Goal: Task Accomplishment & Management: Complete application form

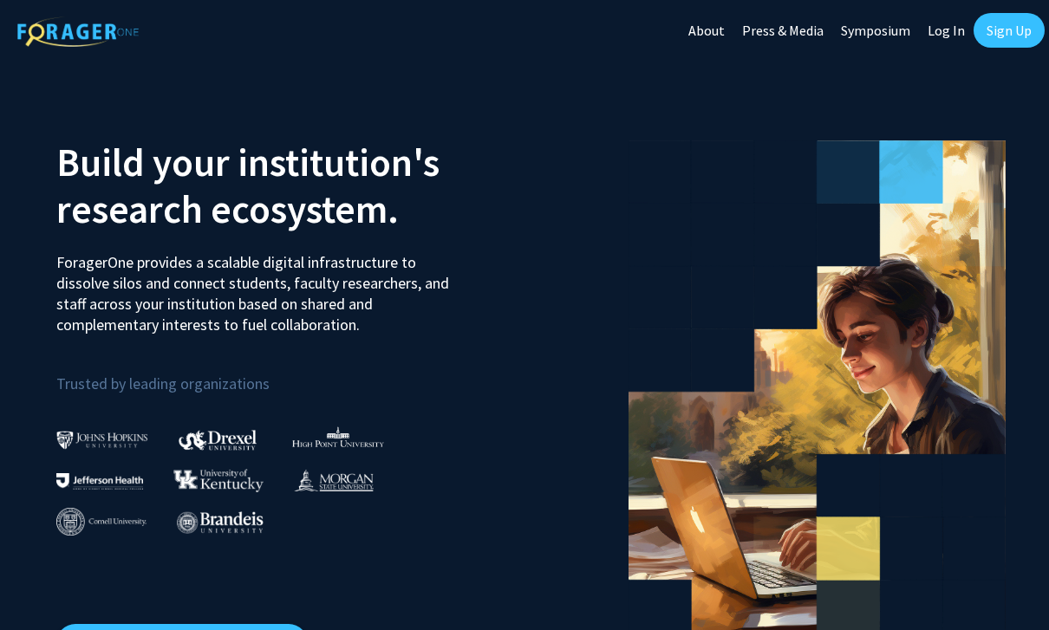
click at [939, 41] on link "Log In" at bounding box center [946, 30] width 55 height 61
select select
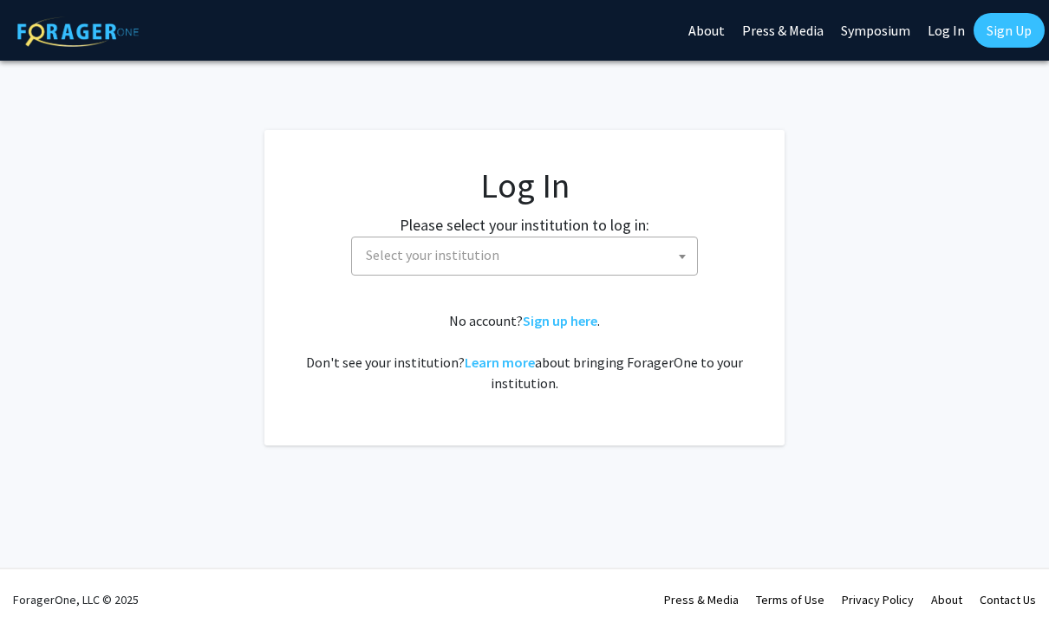
click at [683, 254] on span at bounding box center [681, 256] width 17 height 38
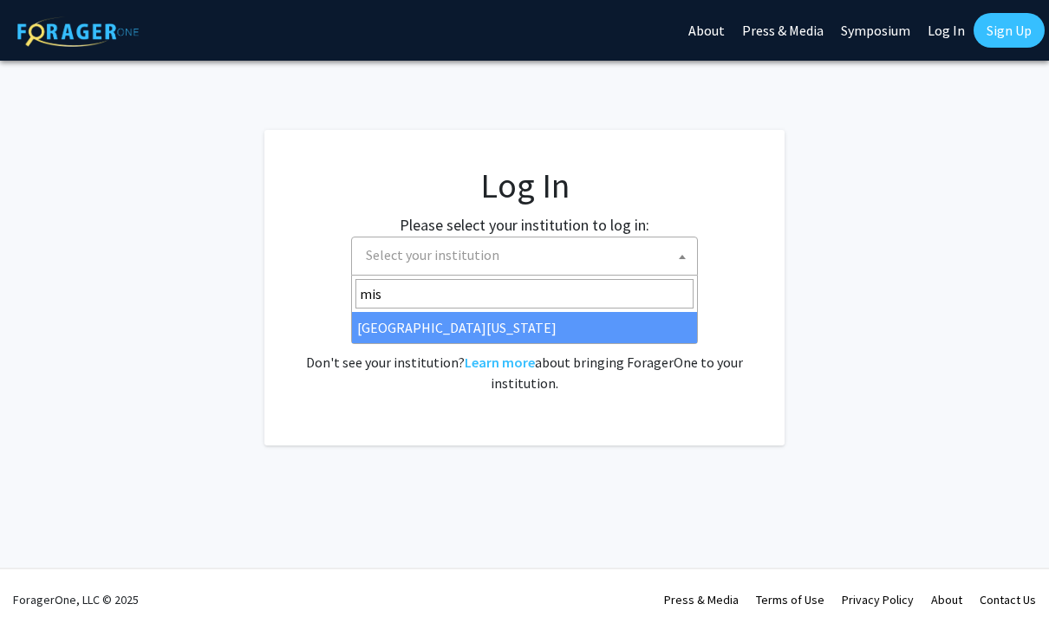
type input "miss"
select select "33"
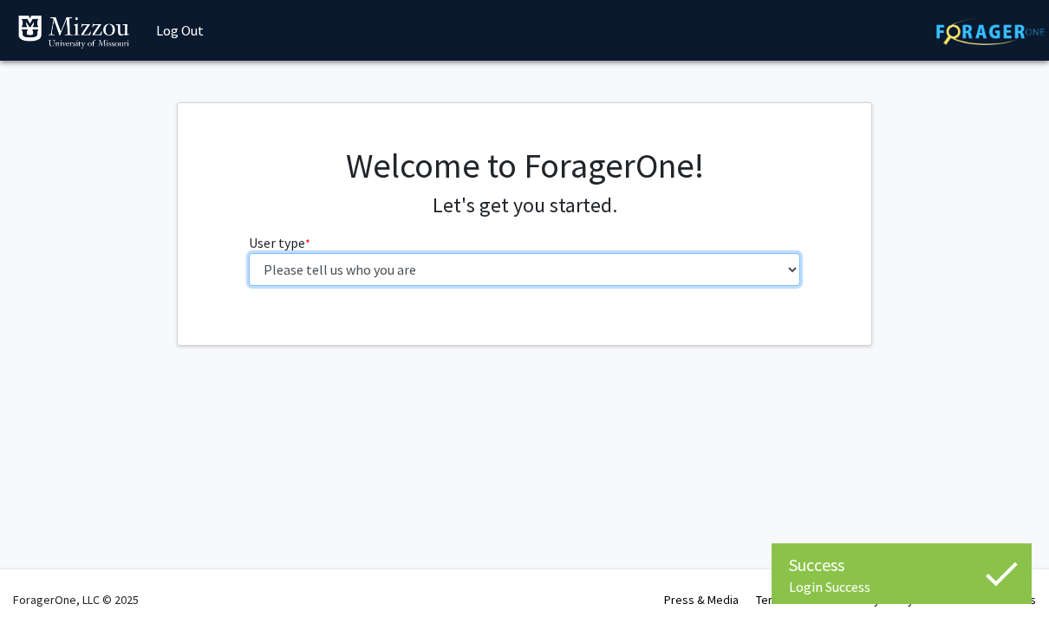
click at [792, 271] on select "Please tell us who you are Undergraduate Student Master's Student Doctoral Cand…" at bounding box center [525, 269] width 552 height 33
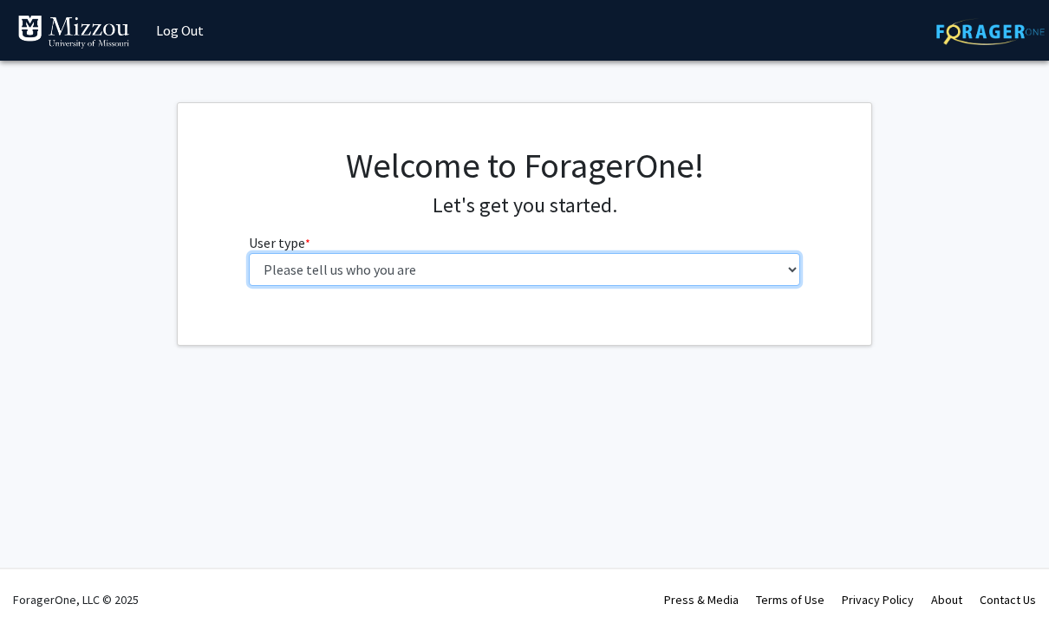
select select "5: faculty"
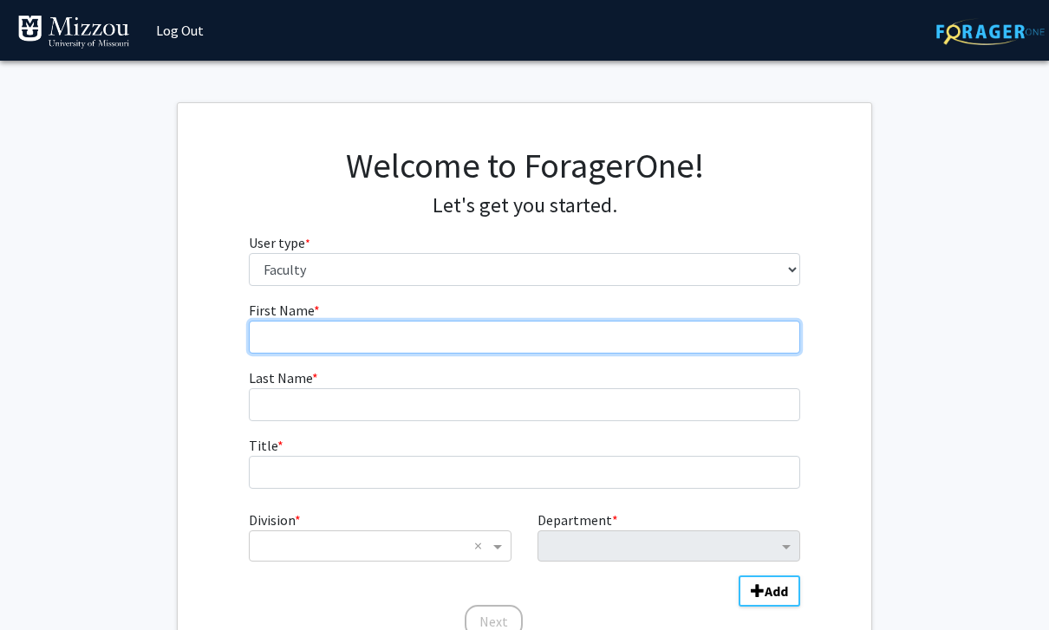
click at [454, 329] on input "First Name * required" at bounding box center [525, 337] width 552 height 33
type input "David"
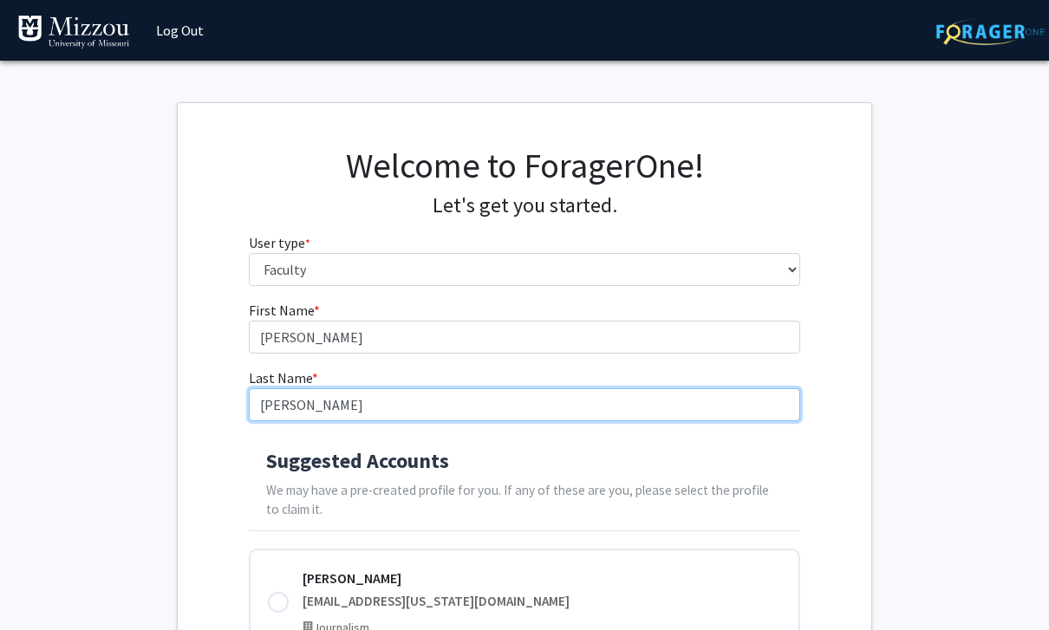
type input "Kurpius"
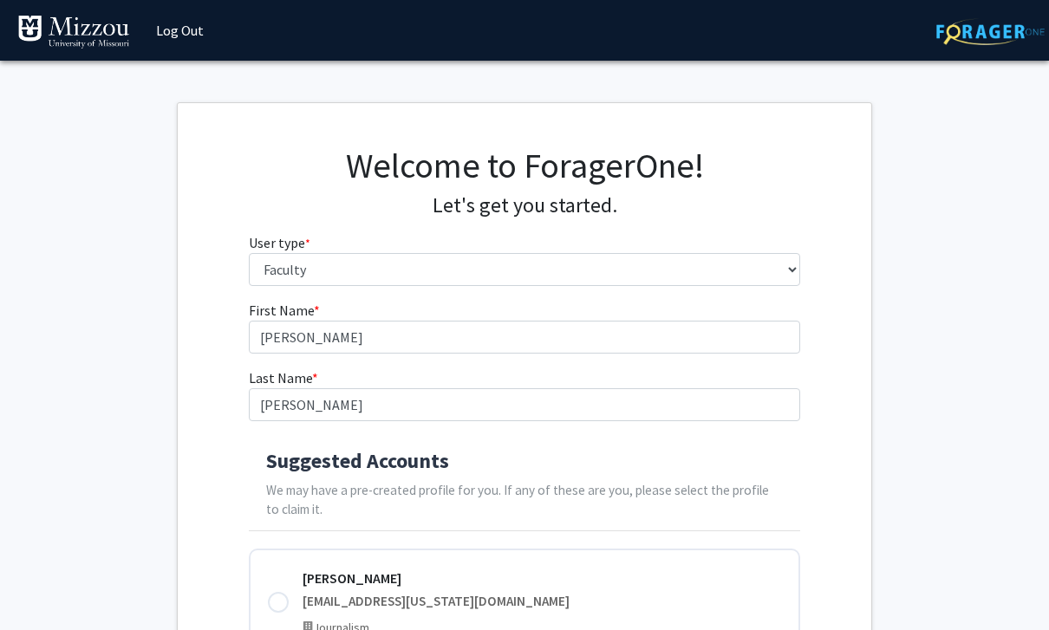
click at [555, 476] on div "Suggested Accounts We may have a pre-created profile for you. If any of these a…" at bounding box center [525, 485] width 552 height 93
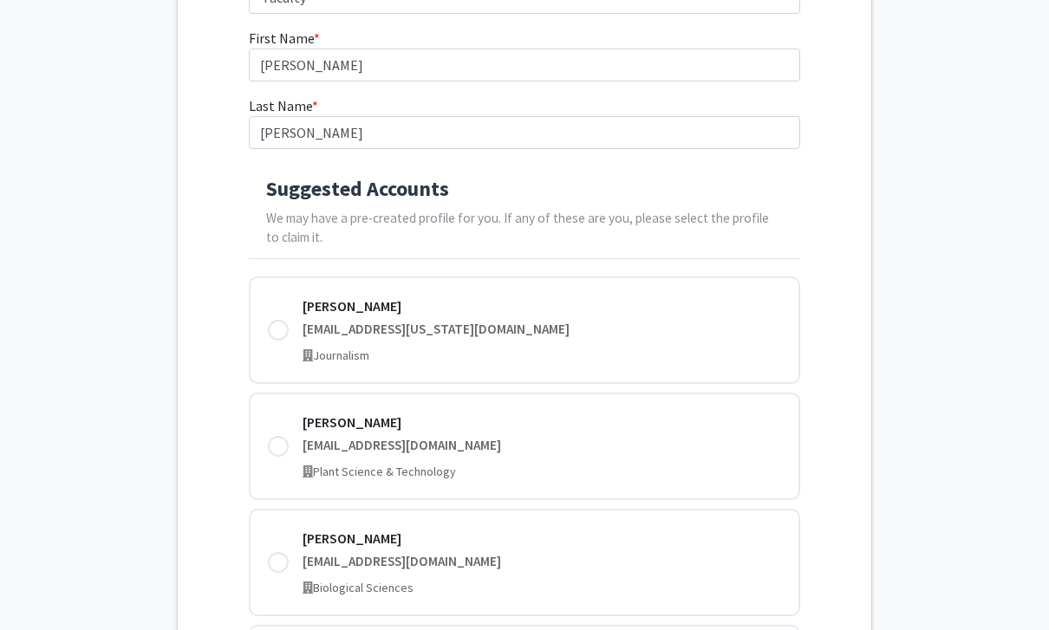
scroll to position [272, 0]
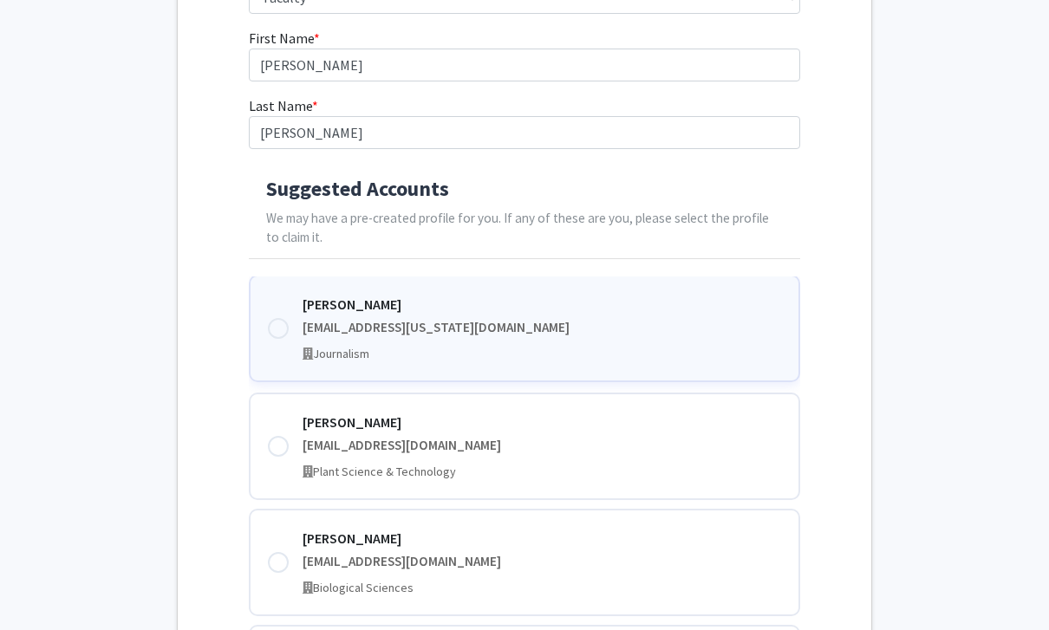
click at [273, 324] on div at bounding box center [278, 328] width 21 height 21
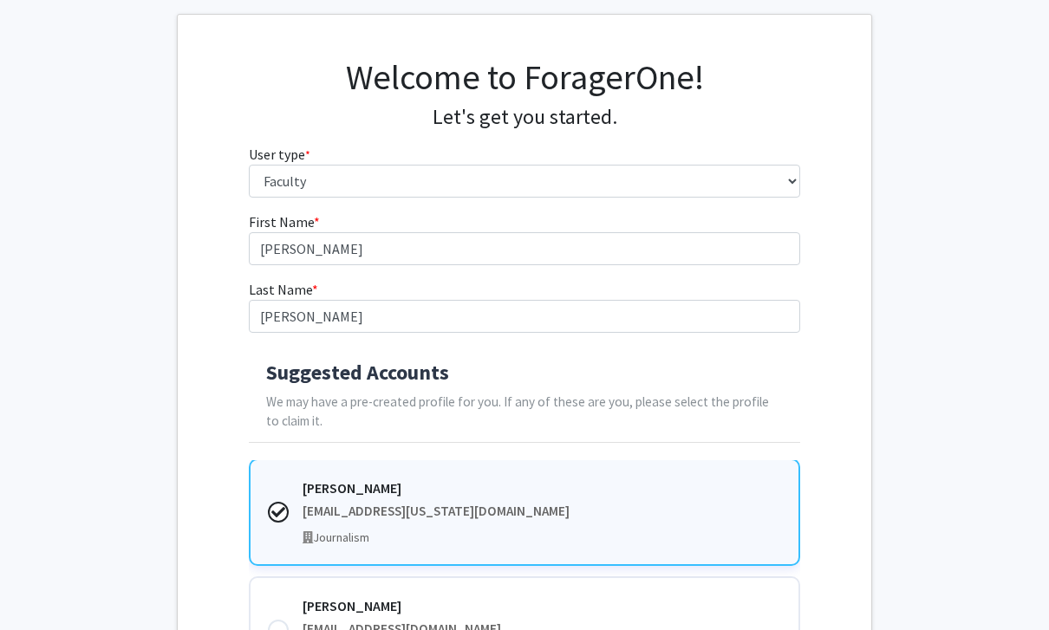
scroll to position [0, 0]
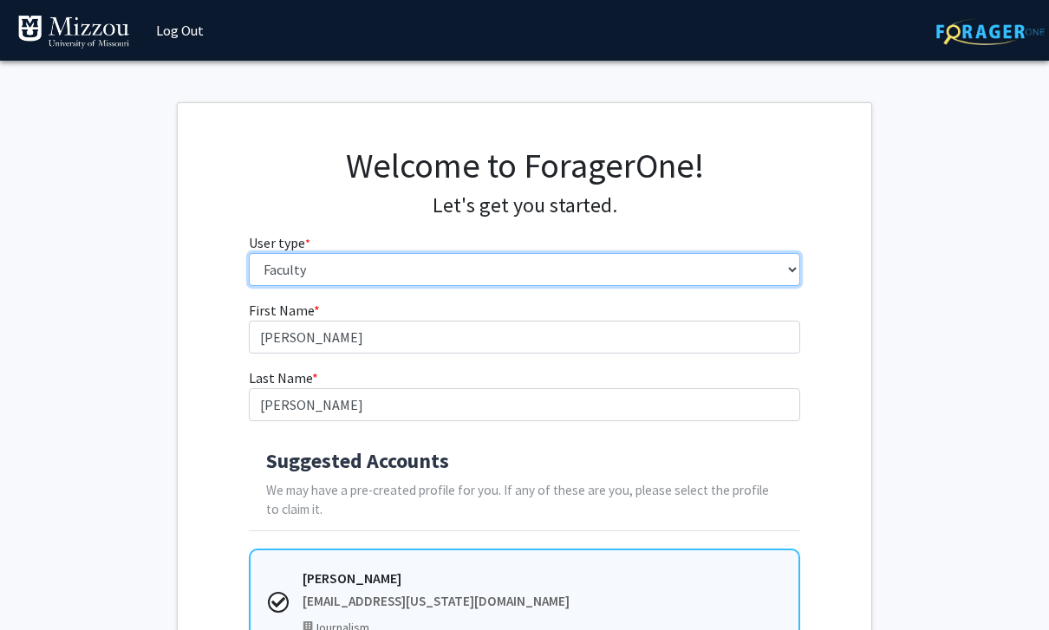
click at [785, 272] on select "Please tell us who you are Undergraduate Student Master's Student Doctoral Cand…" at bounding box center [525, 269] width 552 height 33
select select "6: adminAssistant"
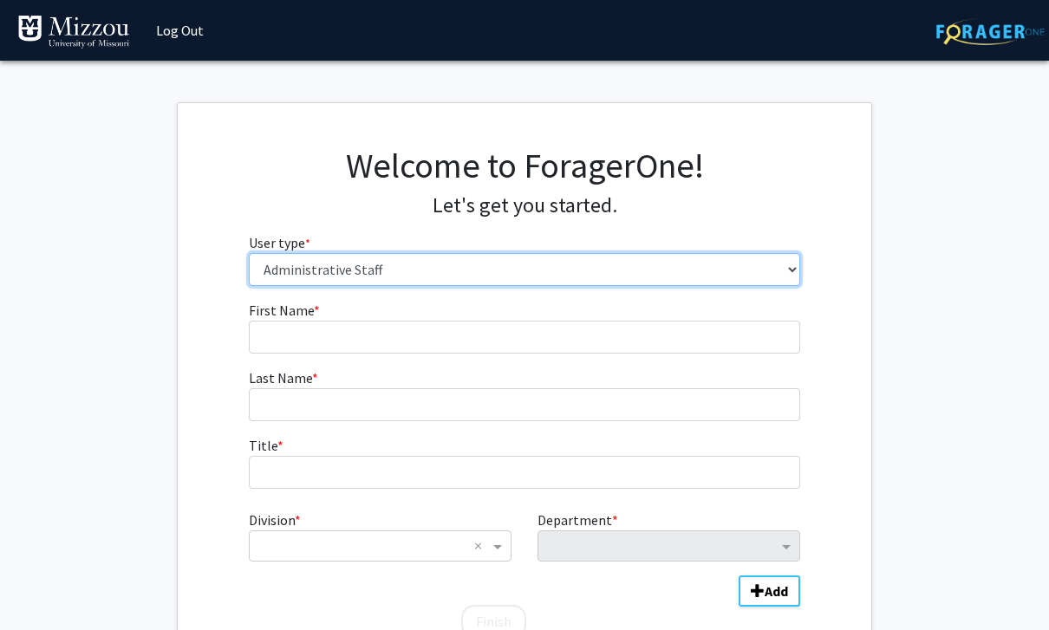
click at [795, 268] on select "Please tell us who you are Undergraduate Student Master's Student Doctoral Cand…" at bounding box center [525, 269] width 552 height 33
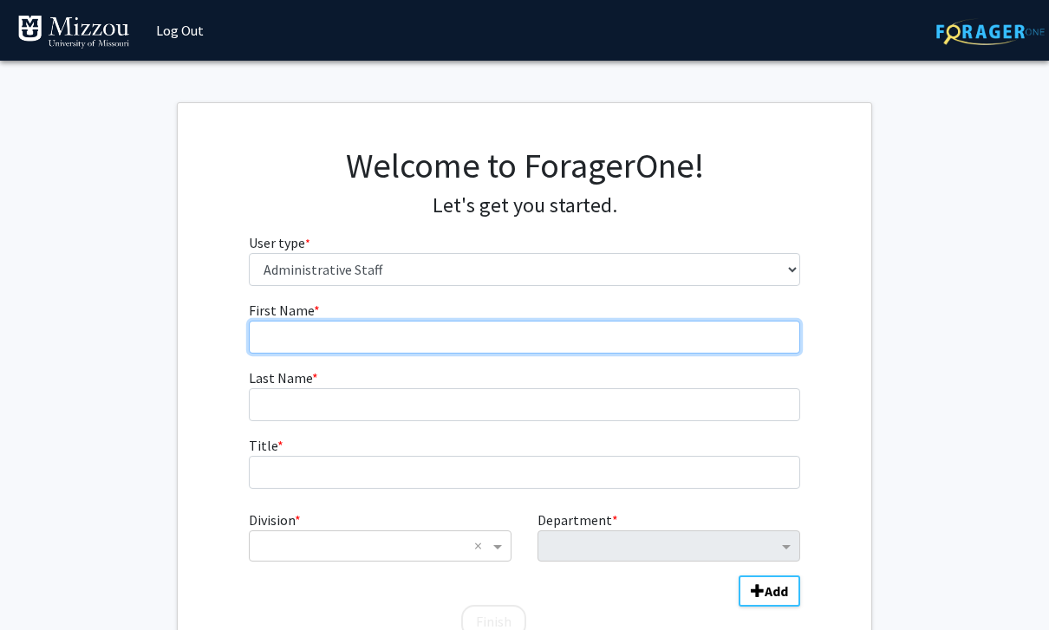
click at [730, 341] on input "First Name * required" at bounding box center [525, 337] width 552 height 33
type input "David"
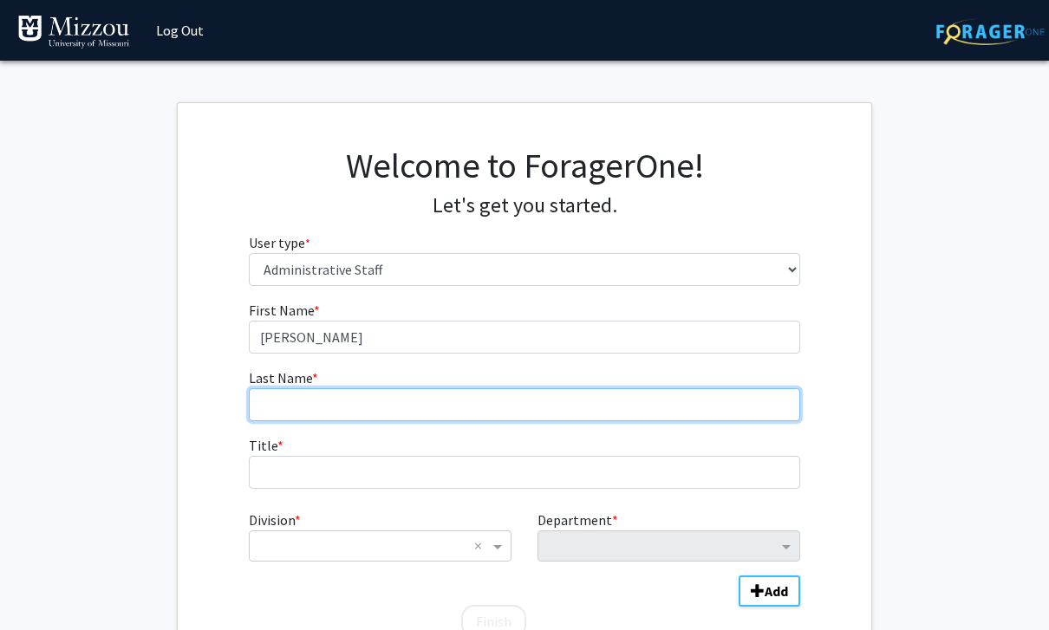
type input "Kurpius"
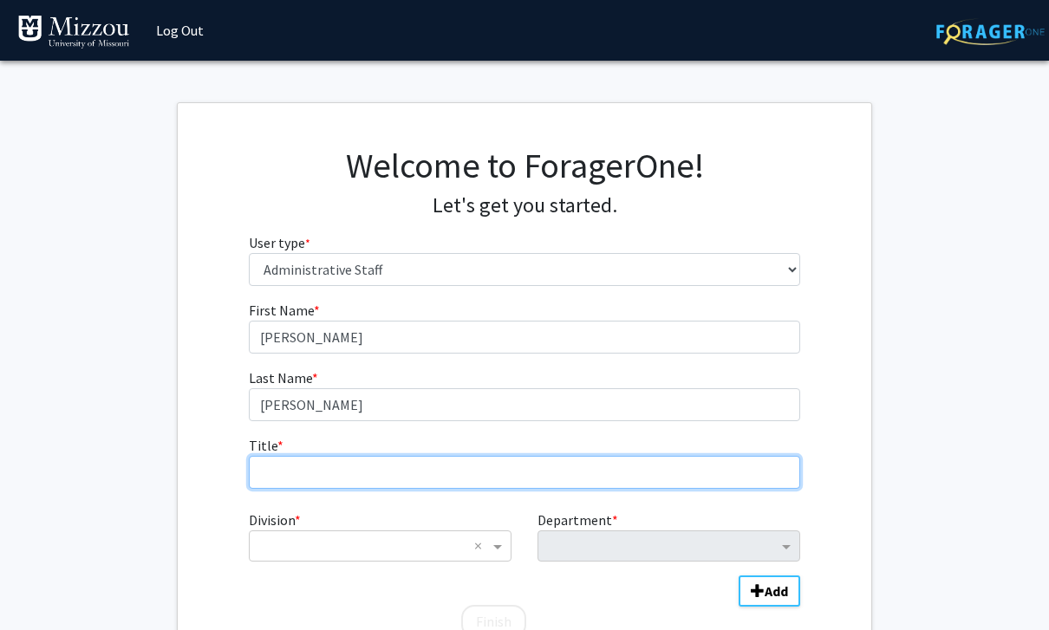
click at [672, 475] on input "Title * required" at bounding box center [525, 472] width 552 height 33
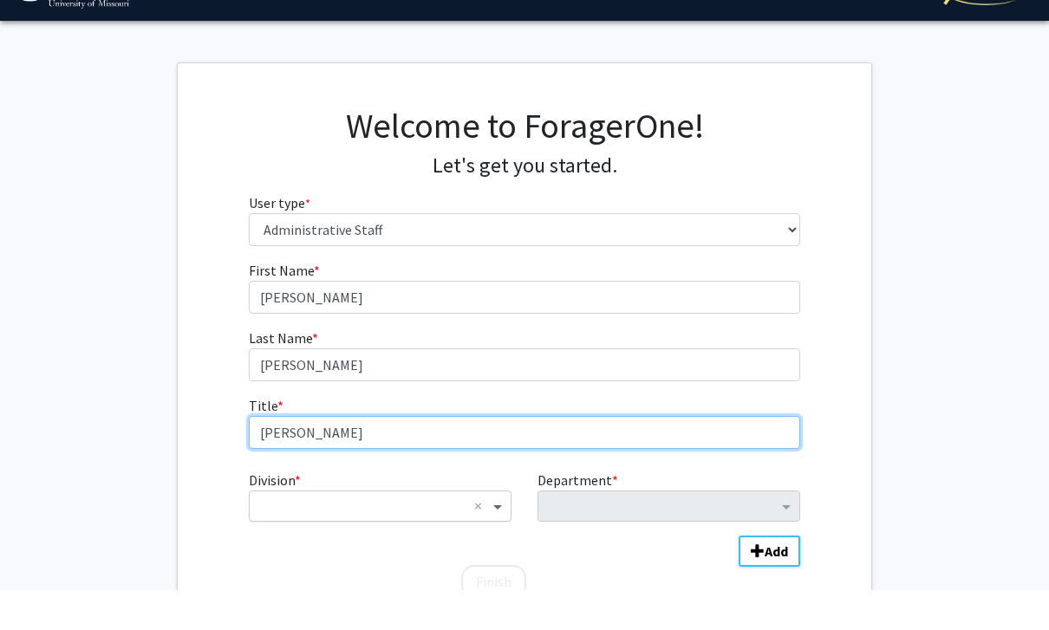
type input "Dean"
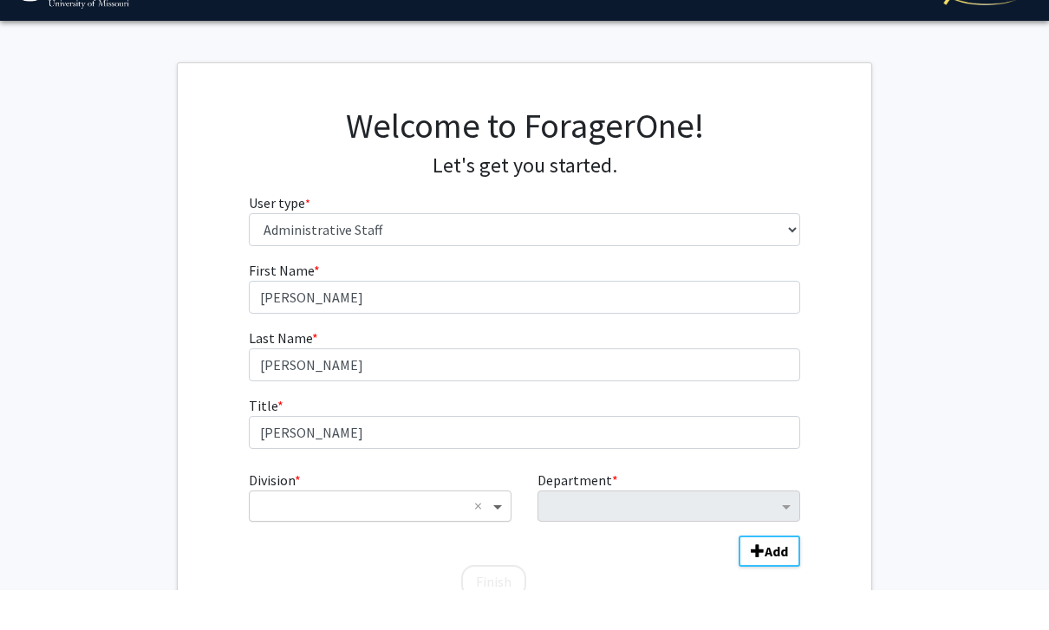
click at [506, 536] on span "Division" at bounding box center [500, 546] width 22 height 21
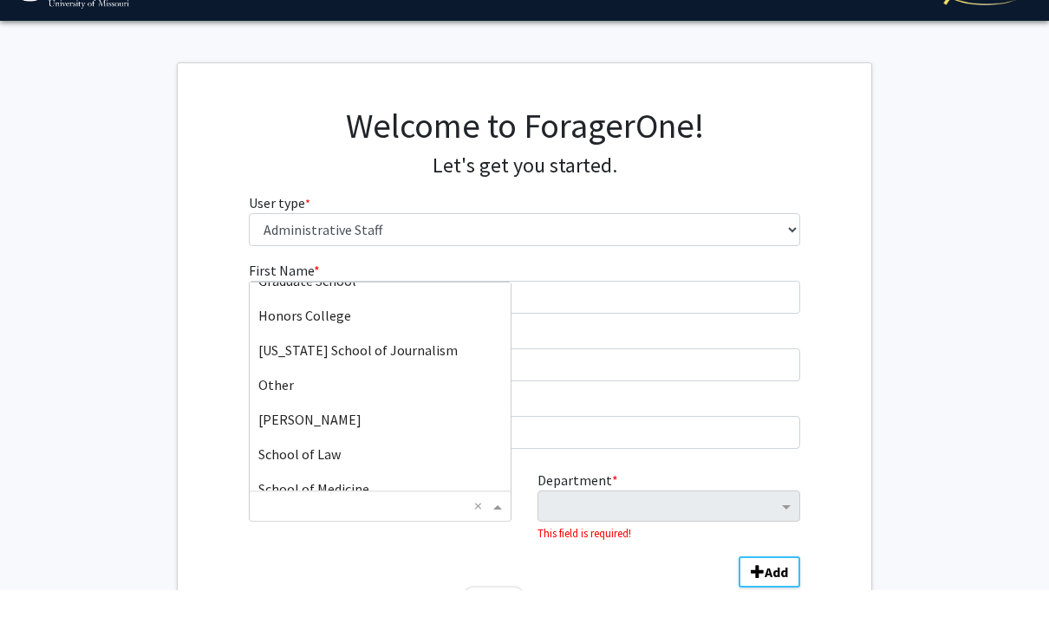
scroll to position [569, 0]
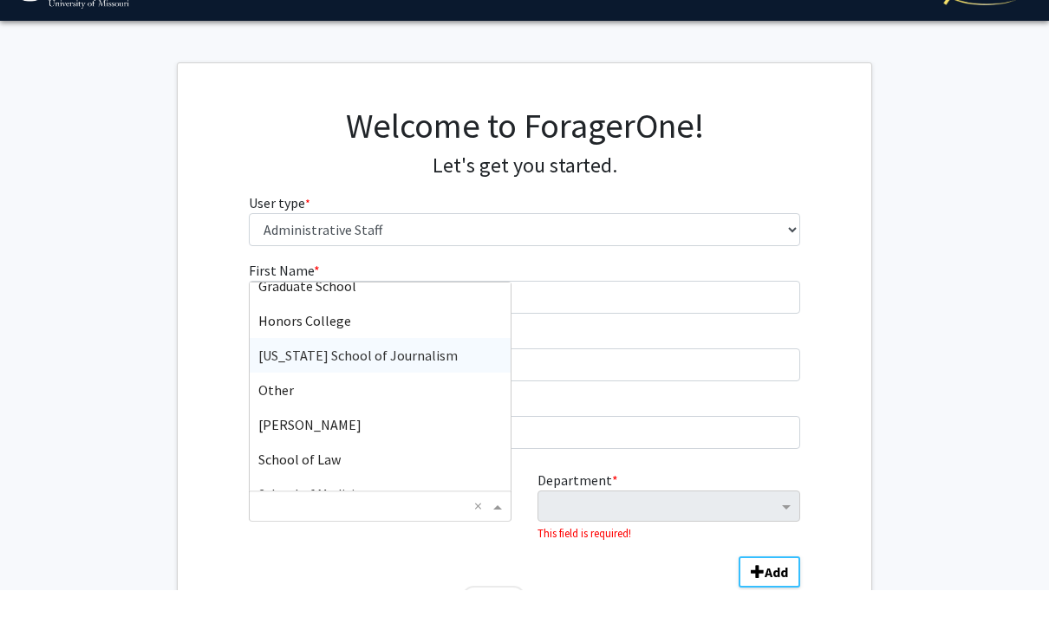
click at [432, 378] on div "Missouri School of Journalism" at bounding box center [380, 395] width 261 height 35
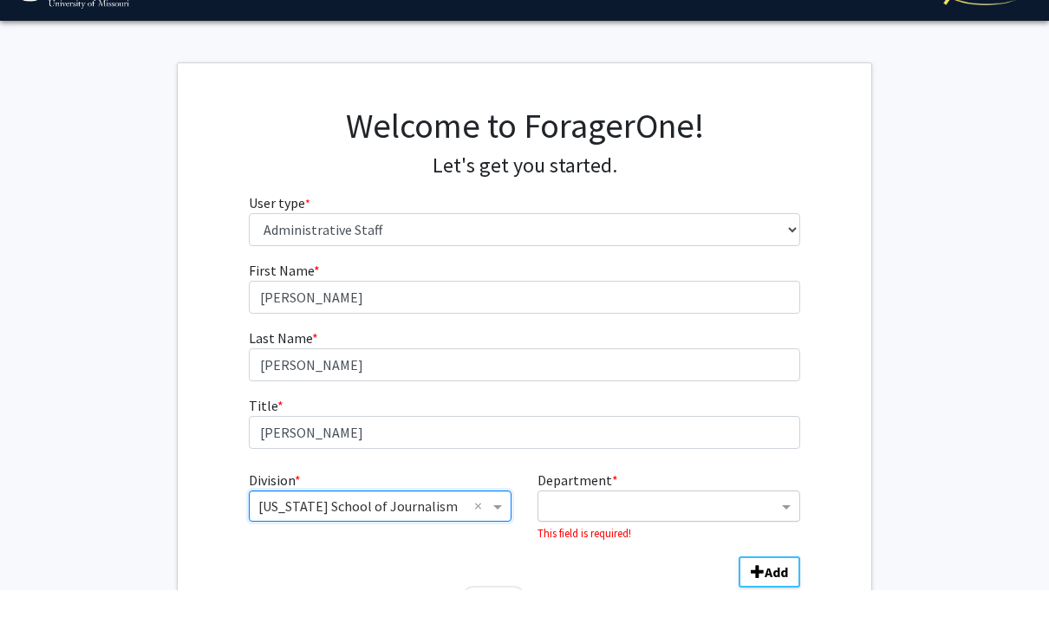
click at [776, 536] on input "Department" at bounding box center [662, 546] width 231 height 21
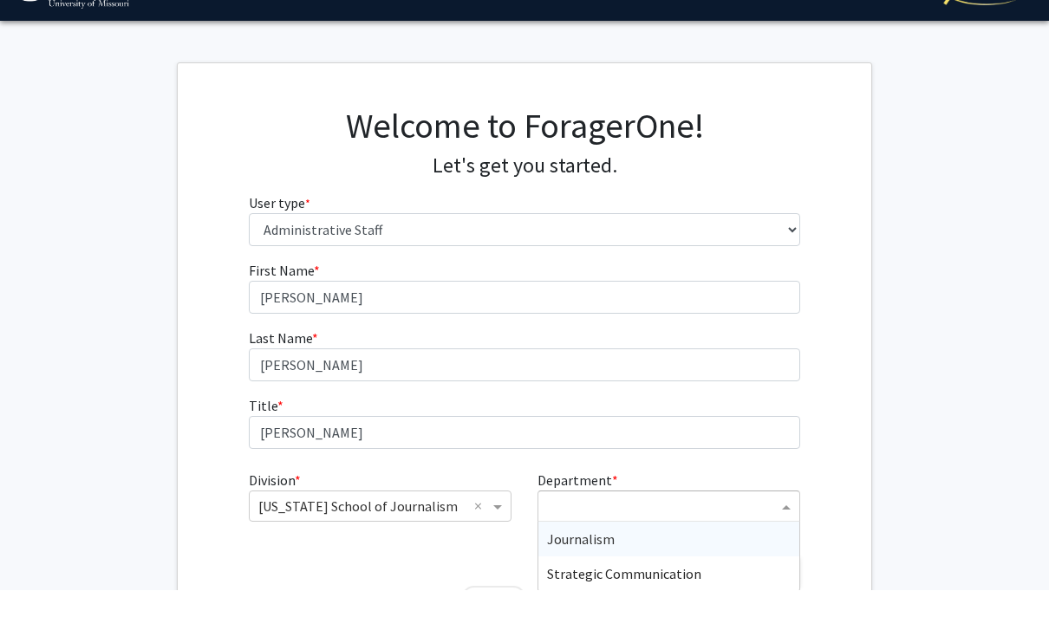
click at [668, 562] on div "Journalism" at bounding box center [668, 579] width 261 height 35
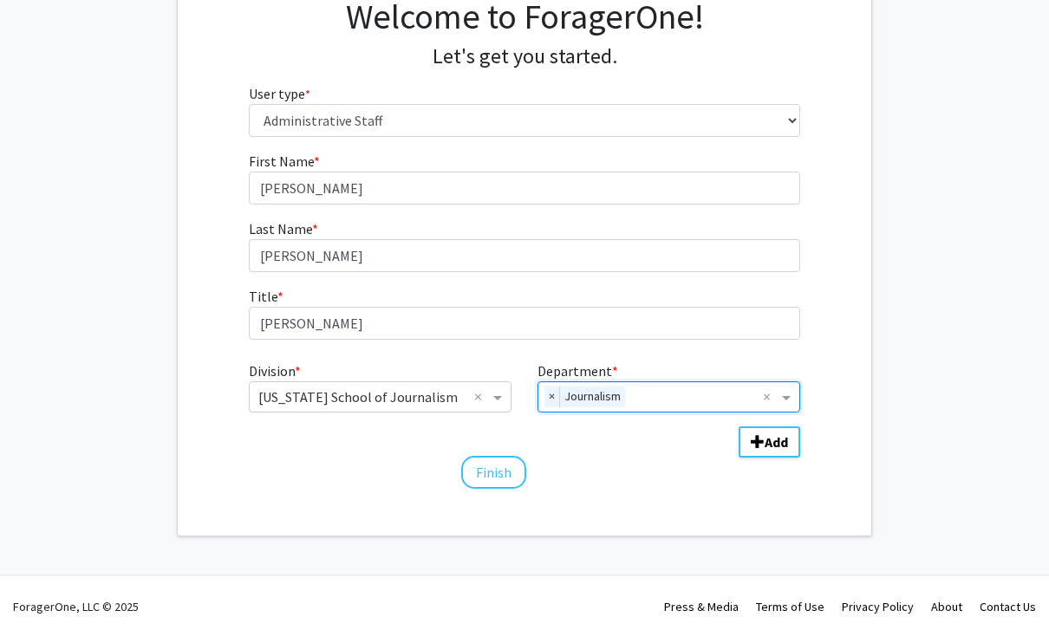
scroll to position [155, 0]
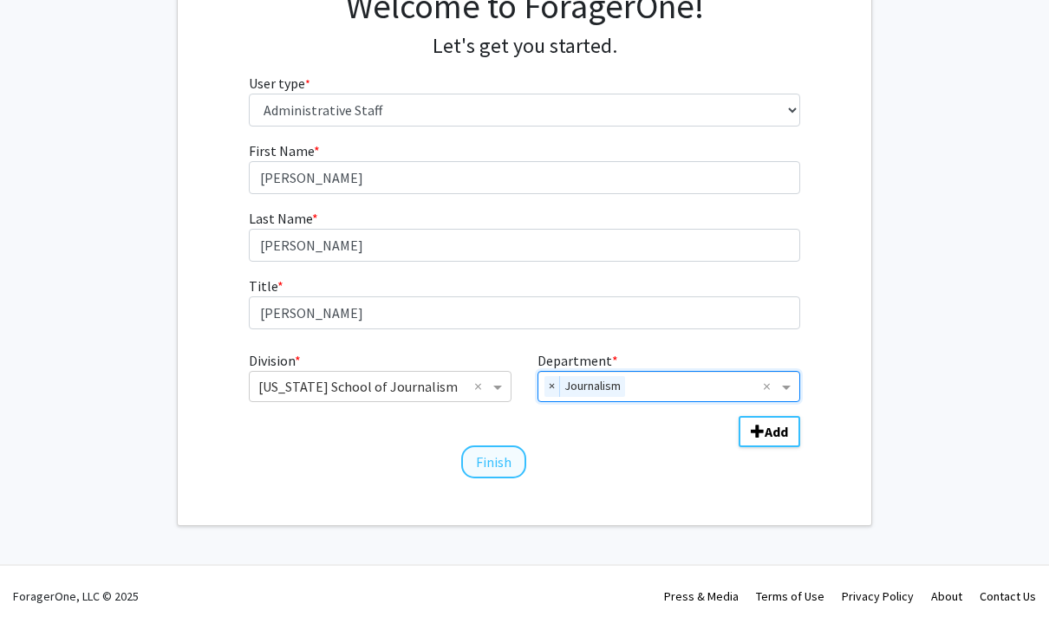
click at [508, 459] on button "Finish" at bounding box center [493, 466] width 65 height 33
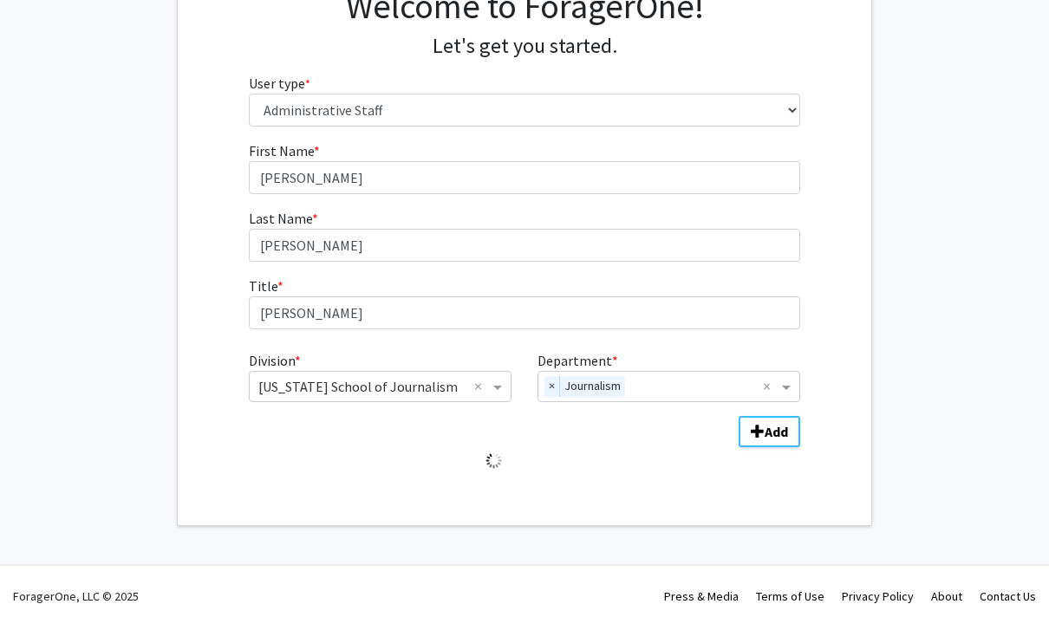
scroll to position [100, 0]
